Goal: Check status: Check status

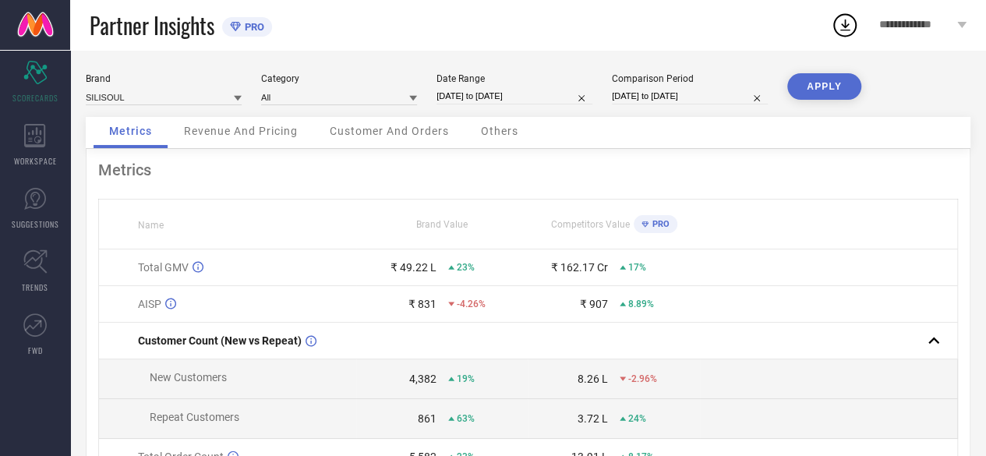
click at [37, 28] on link at bounding box center [35, 25] width 70 height 50
